Goal: Find specific fact: Find specific fact

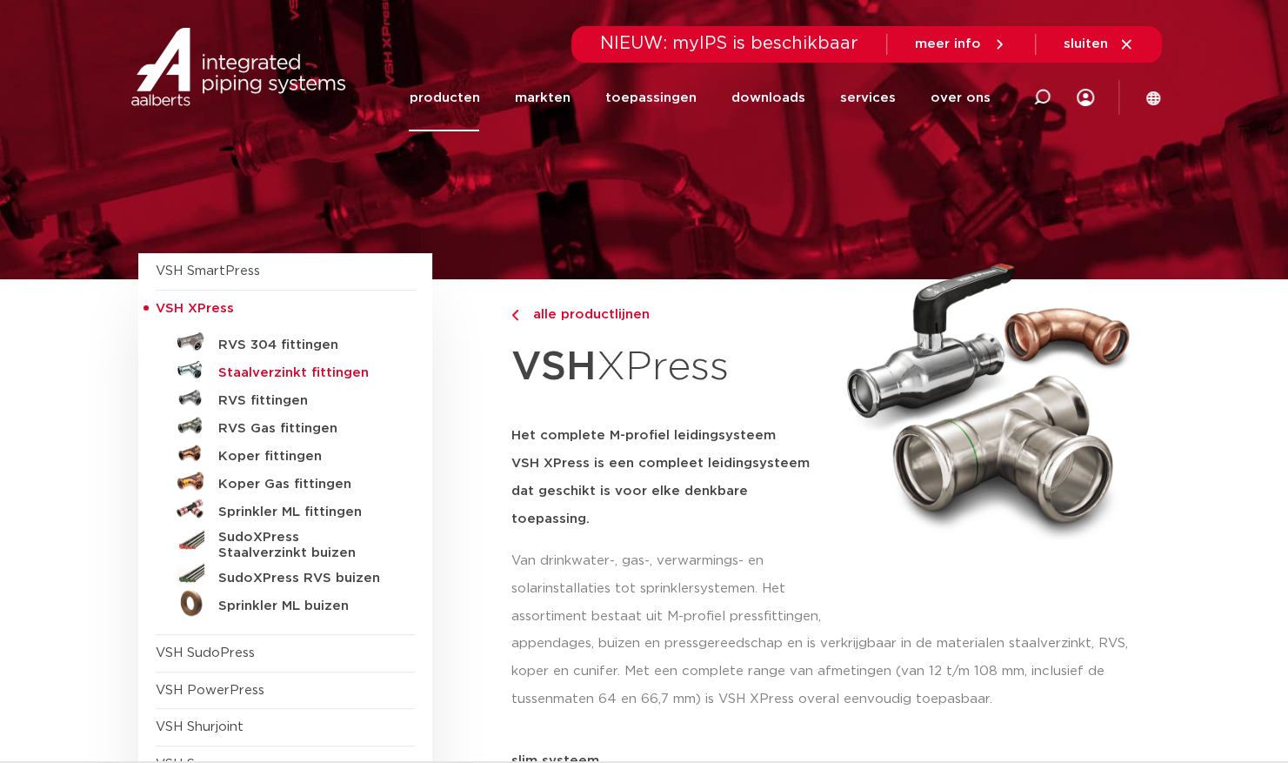
click at [281, 367] on h5 "Staalverzinkt fittingen" at bounding box center [304, 373] width 172 height 16
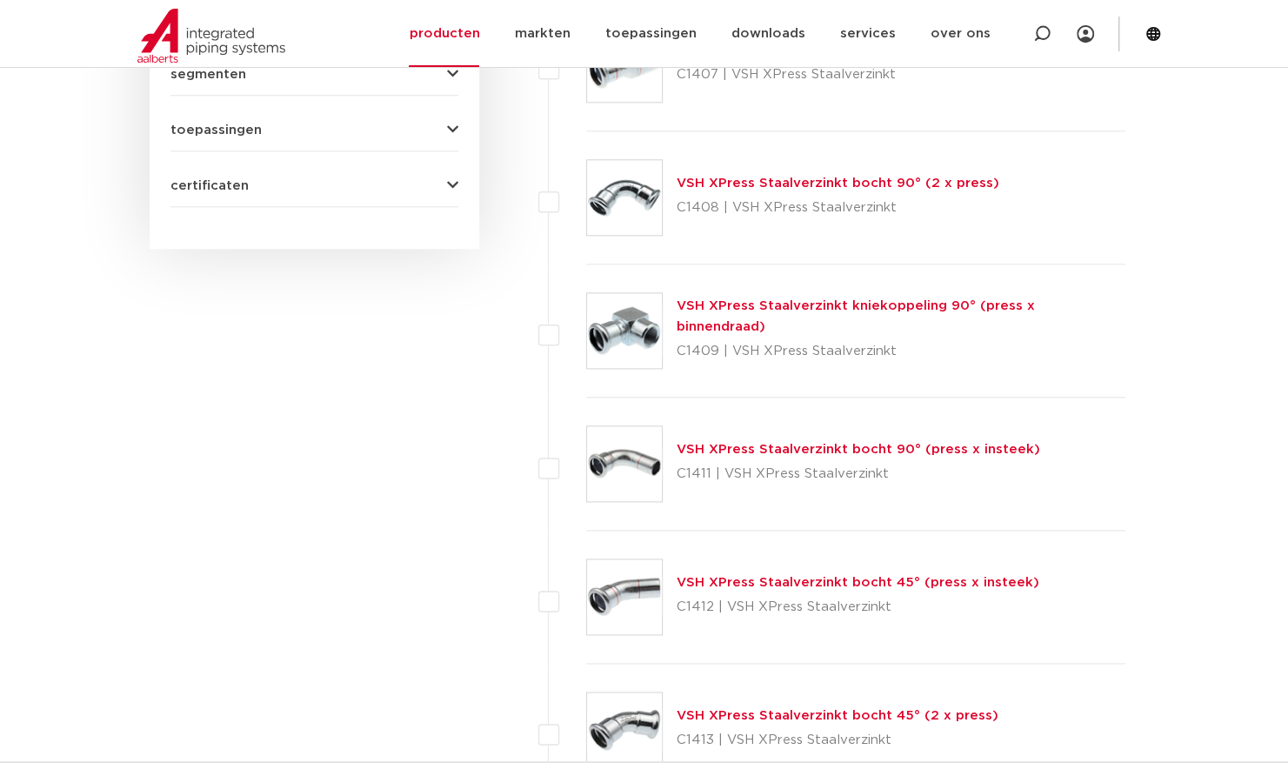
click at [774, 456] on div "VSH XPress Staalverzinkt bocht 90° (press x insteek) C1411 | VSH XPress Staalve…" at bounding box center [859, 463] width 364 height 49
click at [769, 451] on link "VSH XPress Staalverzinkt bocht 90° (press x insteek)" at bounding box center [859, 449] width 364 height 13
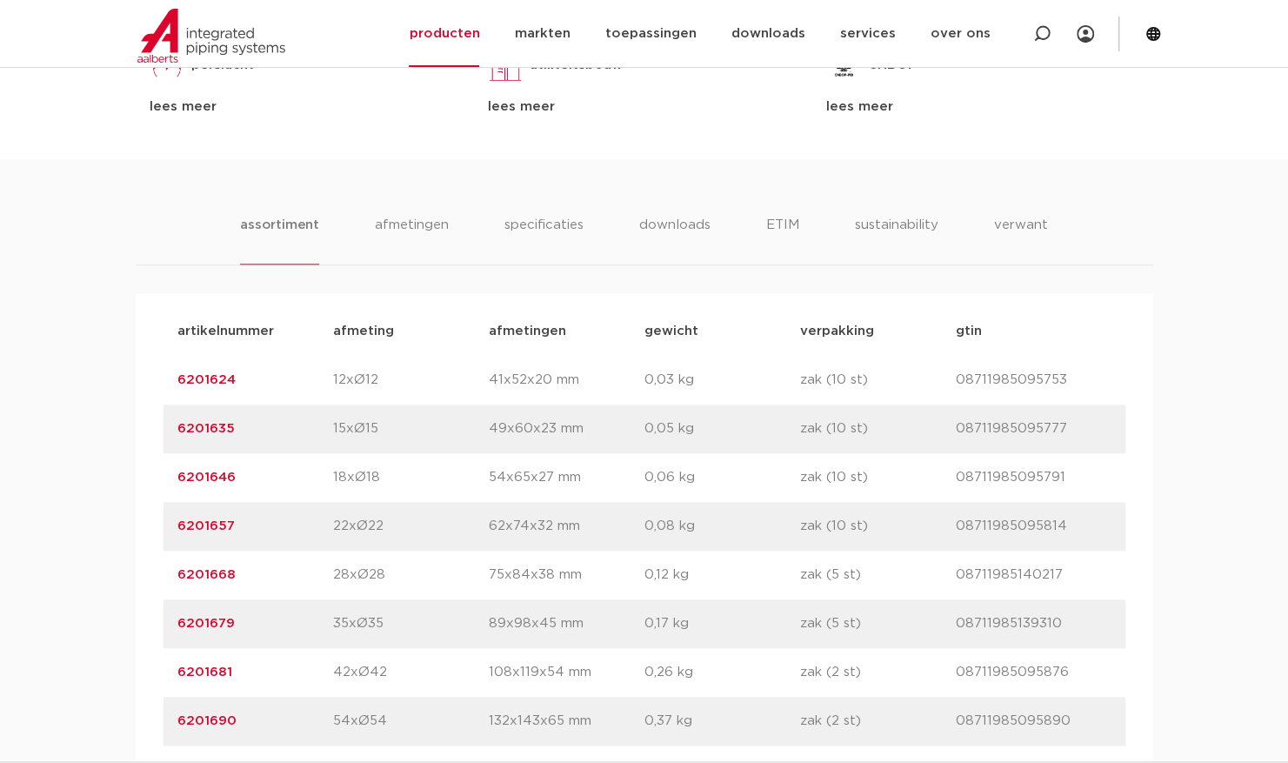
scroll to position [984, 0]
drag, startPoint x: 247, startPoint y: 432, endPoint x: 177, endPoint y: 432, distance: 69.6
click at [177, 432] on p "6201635" at bounding box center [255, 426] width 156 height 21
copy link "6201635"
